Goal: Information Seeking & Learning: Check status

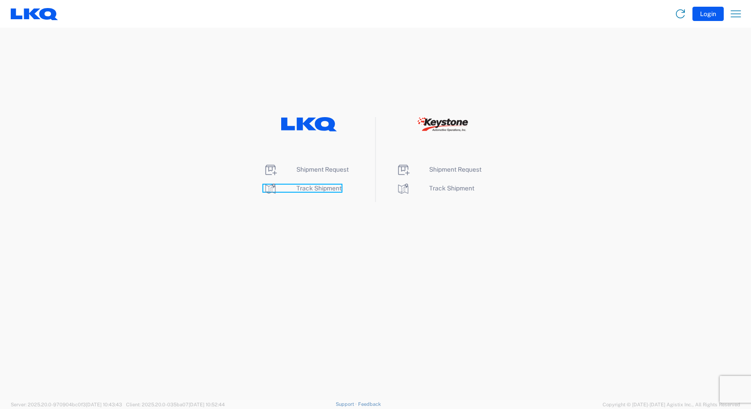
click at [313, 189] on span "Track Shipment" at bounding box center [318, 188] width 45 height 7
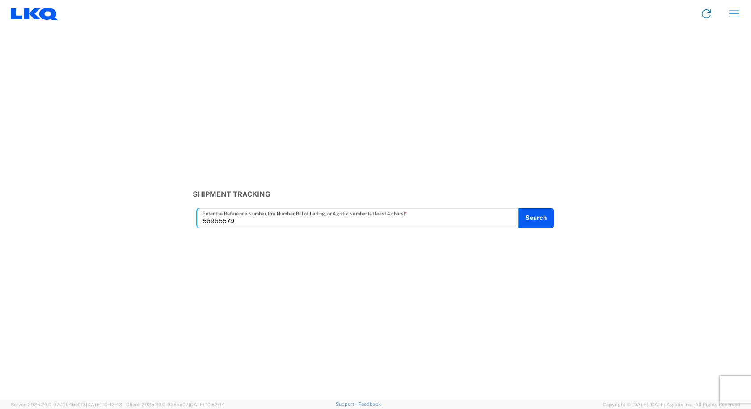
type input "56965579"
